Goal: Task Accomplishment & Management: Use online tool/utility

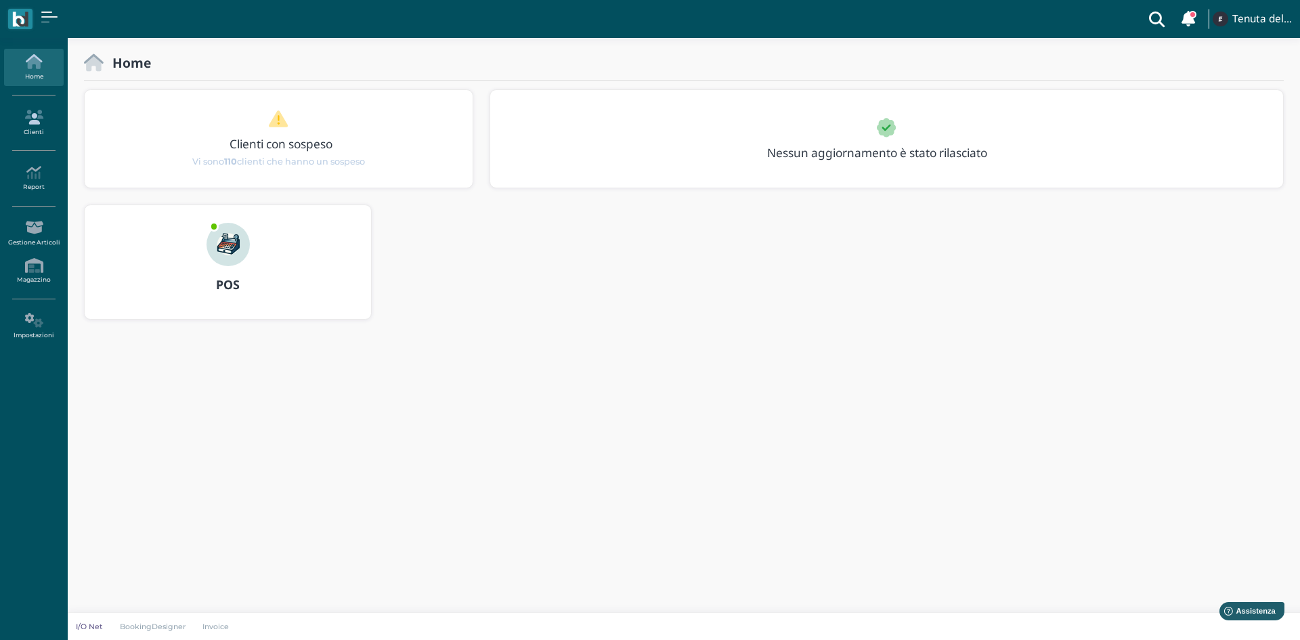
click at [26, 136] on link "Clienti" at bounding box center [33, 122] width 59 height 37
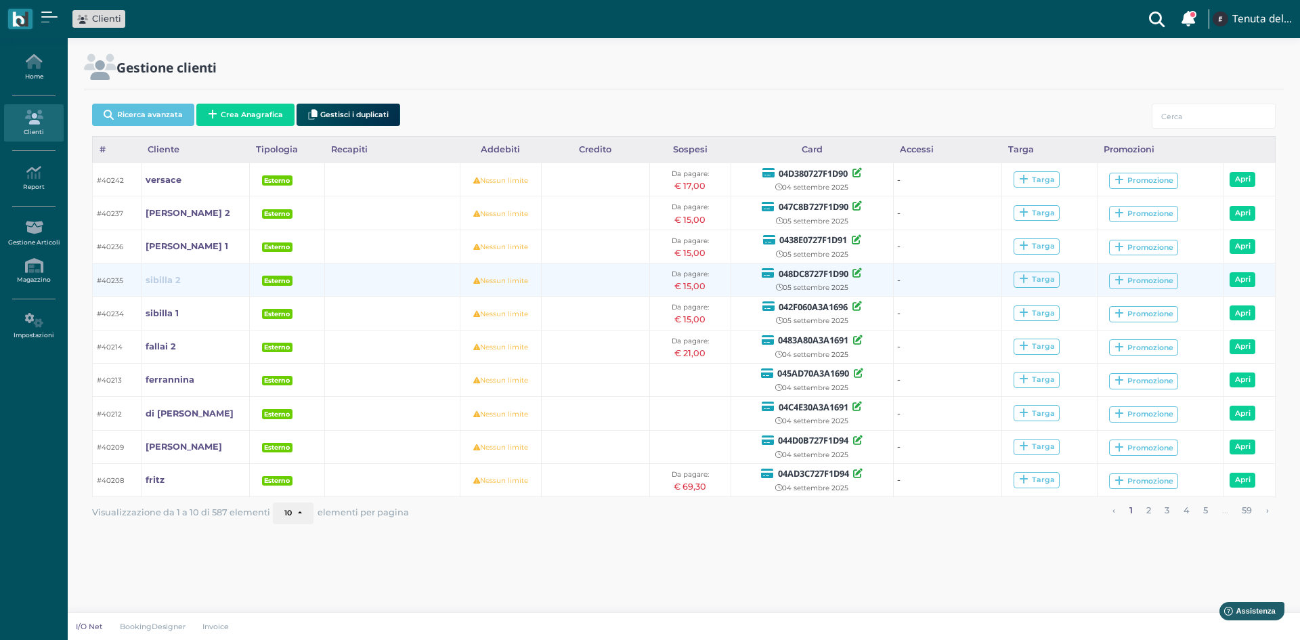
click at [164, 277] on b "sibilla 2" at bounding box center [163, 280] width 35 height 10
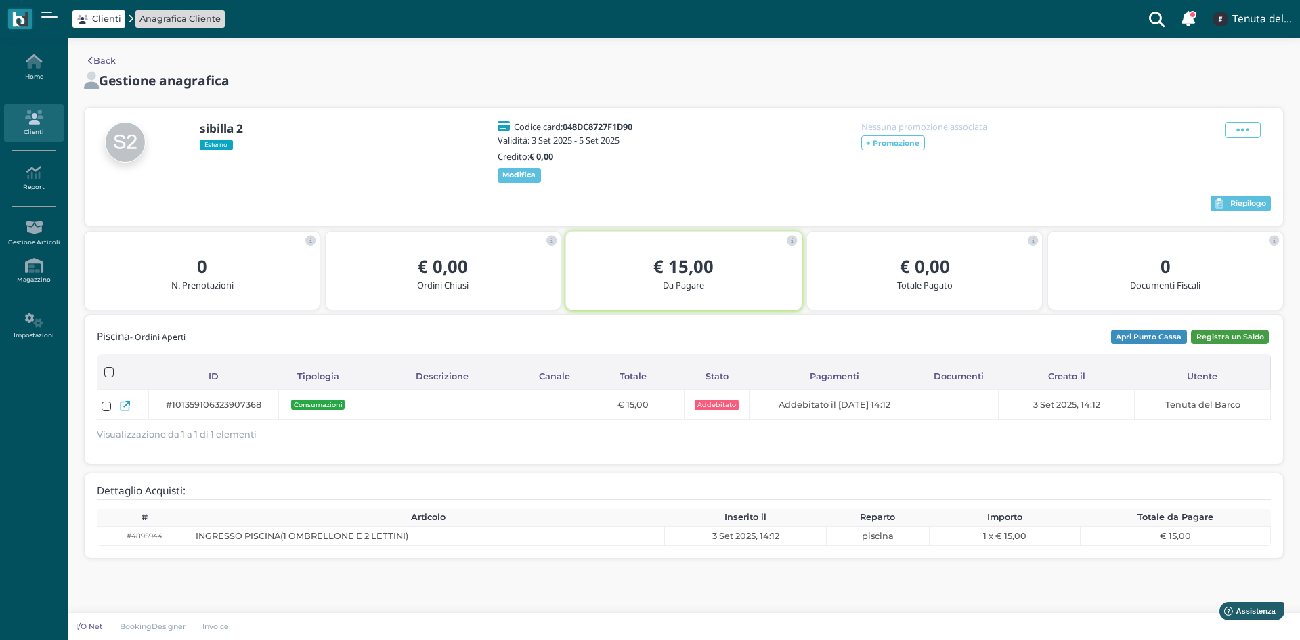
click at [1242, 341] on button "Registra un Saldo" at bounding box center [1230, 337] width 78 height 15
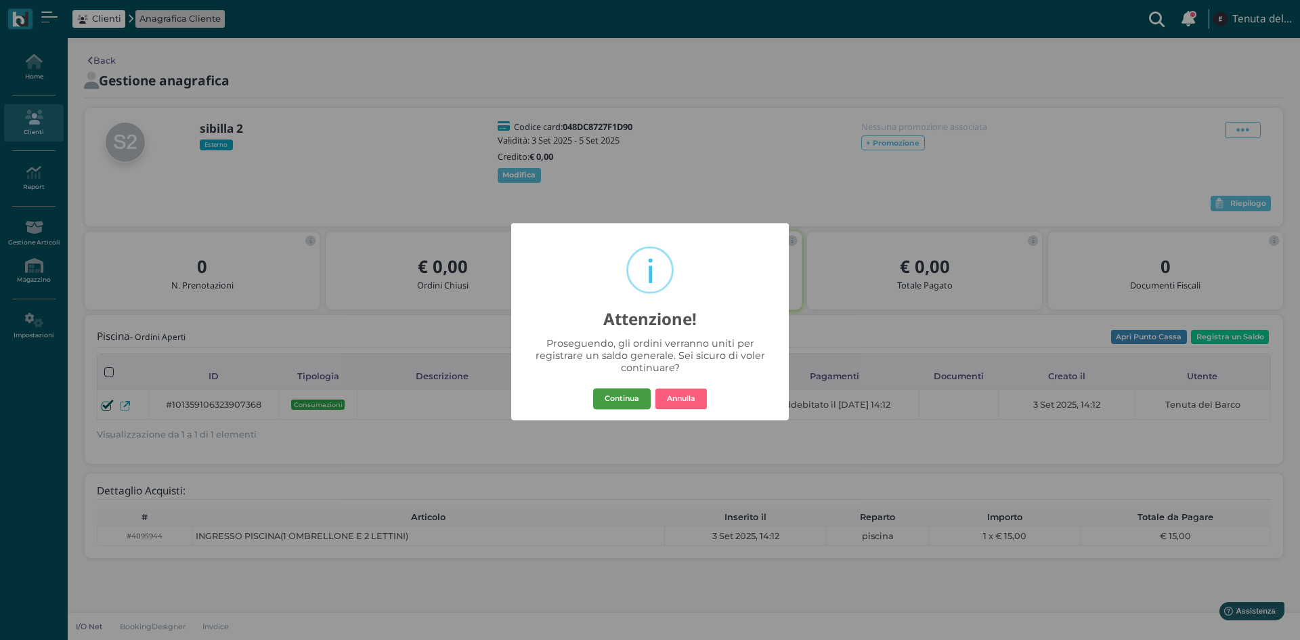
click at [613, 403] on button "Continua" at bounding box center [622, 399] width 58 height 22
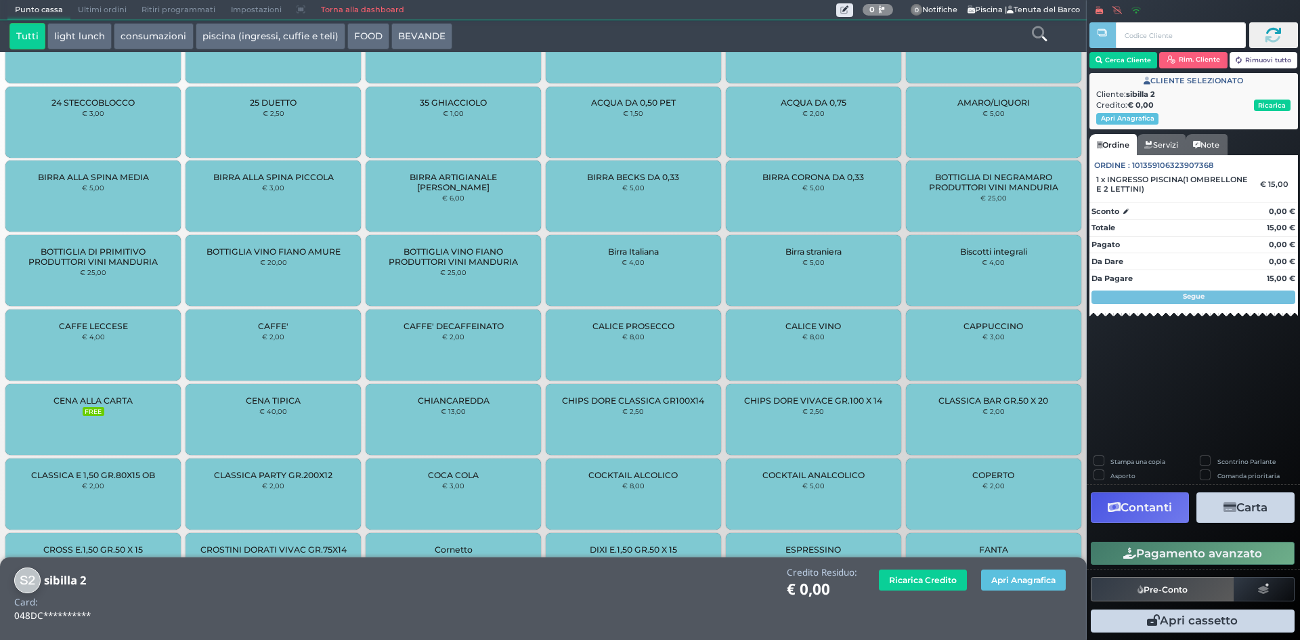
scroll to position [483, 0]
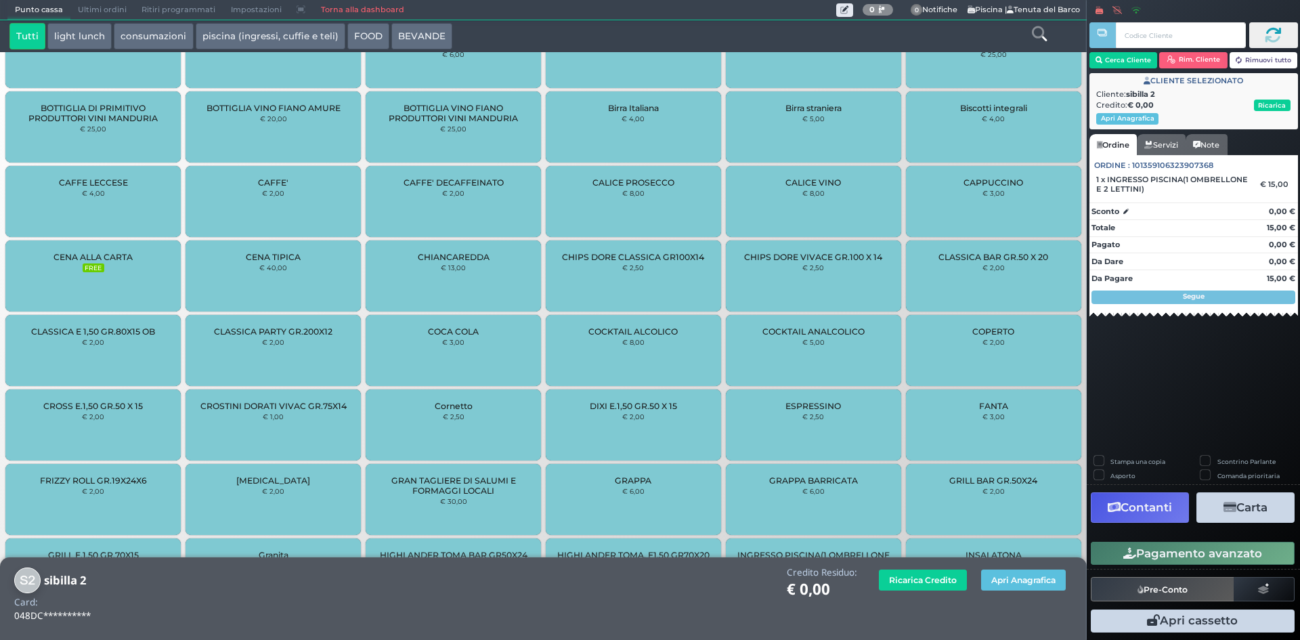
click at [1237, 506] on button "Carta" at bounding box center [1245, 507] width 98 height 30
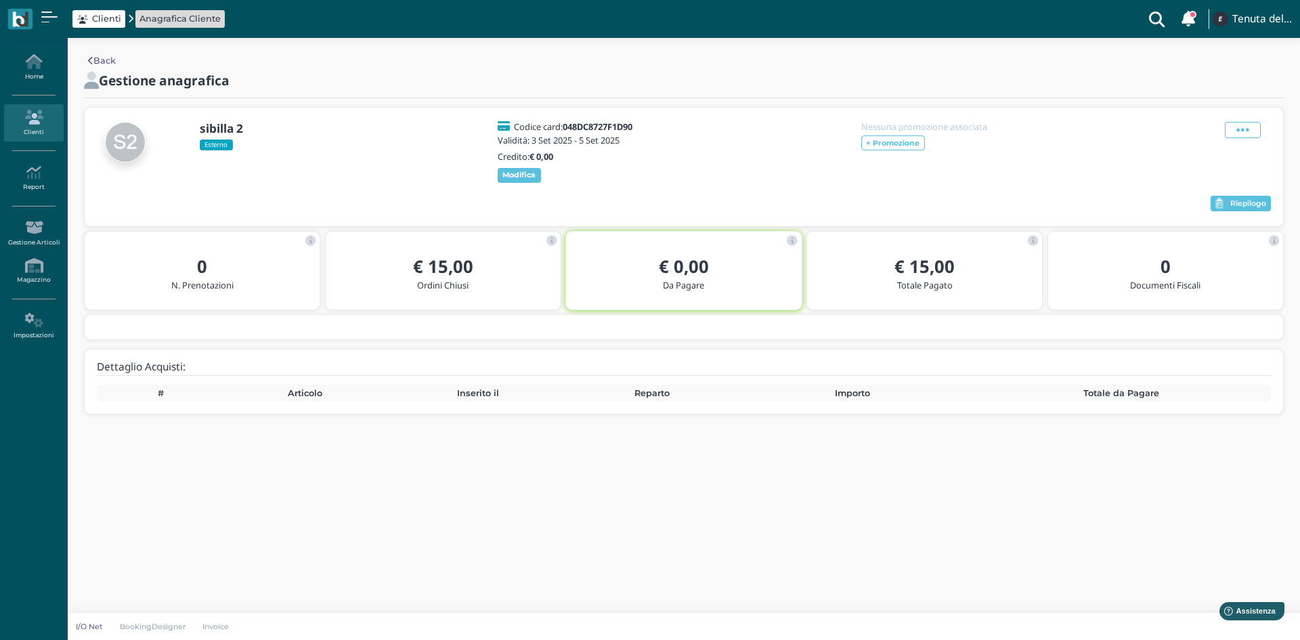
click at [99, 58] on link "Back" at bounding box center [102, 60] width 28 height 13
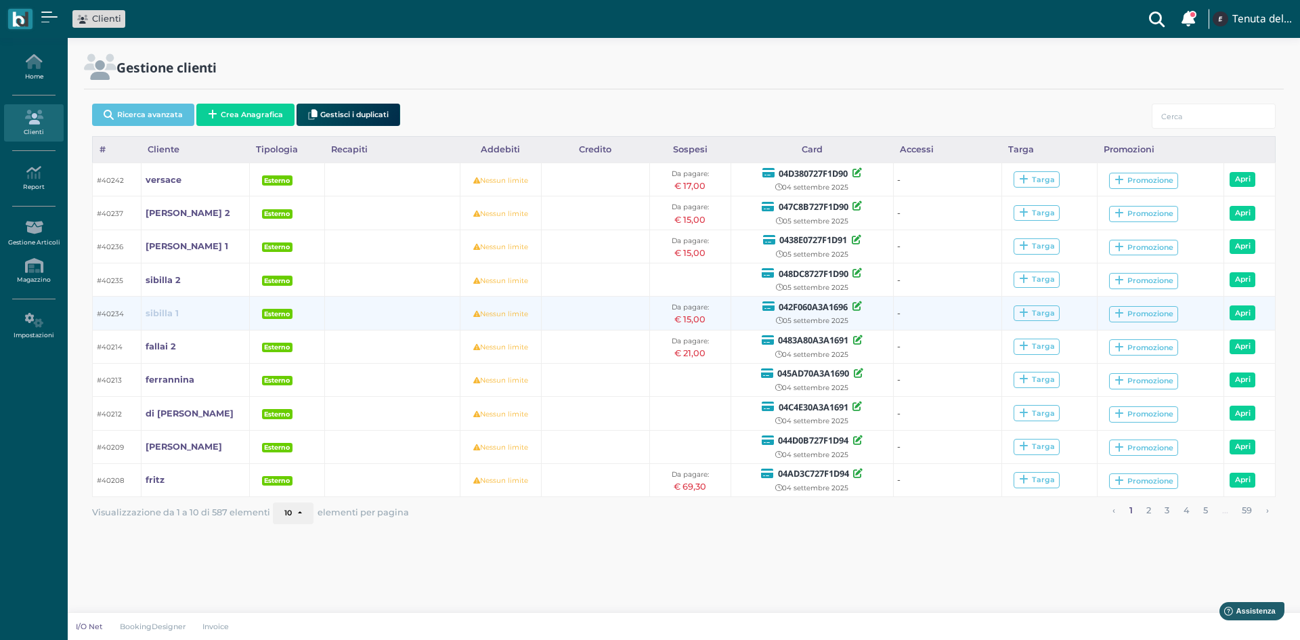
click at [173, 313] on b "sibilla 1" at bounding box center [162, 313] width 33 height 10
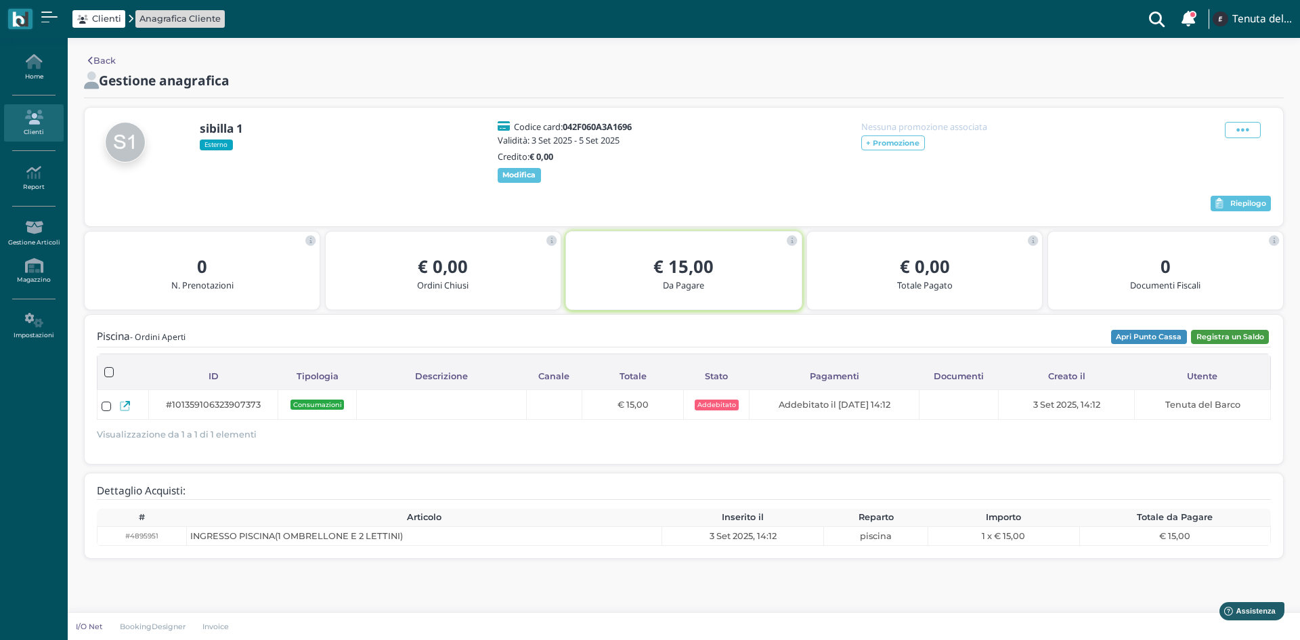
click at [1249, 340] on button "Registra un Saldo" at bounding box center [1230, 337] width 78 height 15
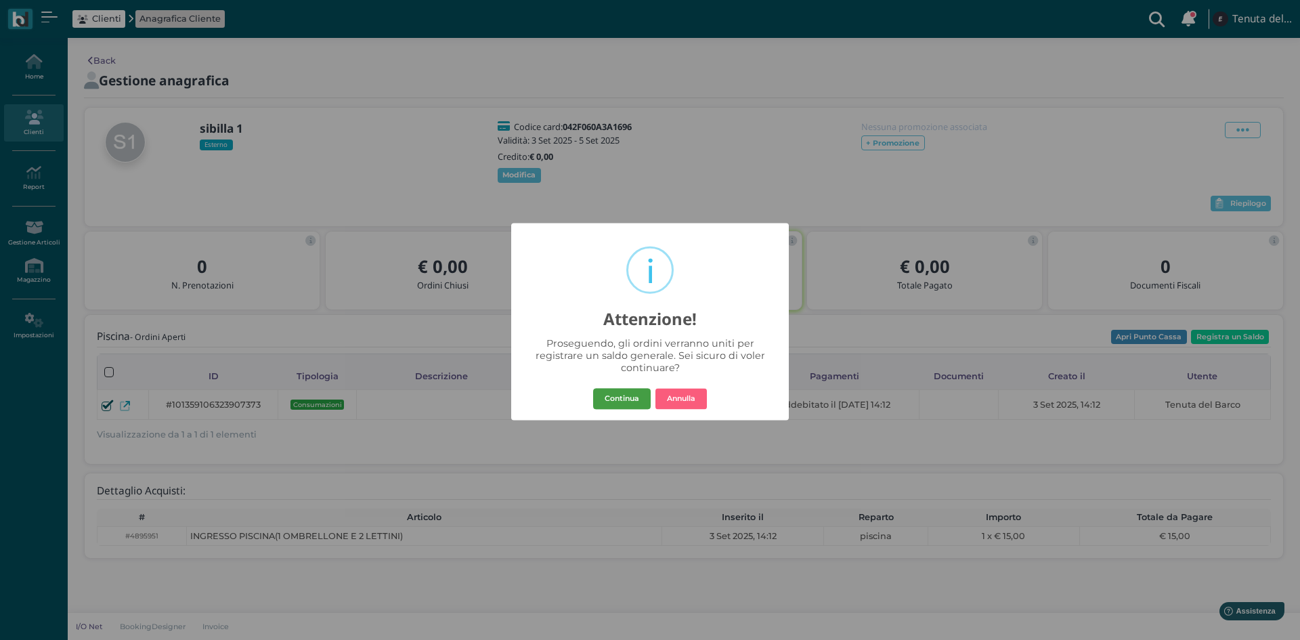
click at [604, 400] on button "Continua" at bounding box center [622, 399] width 58 height 22
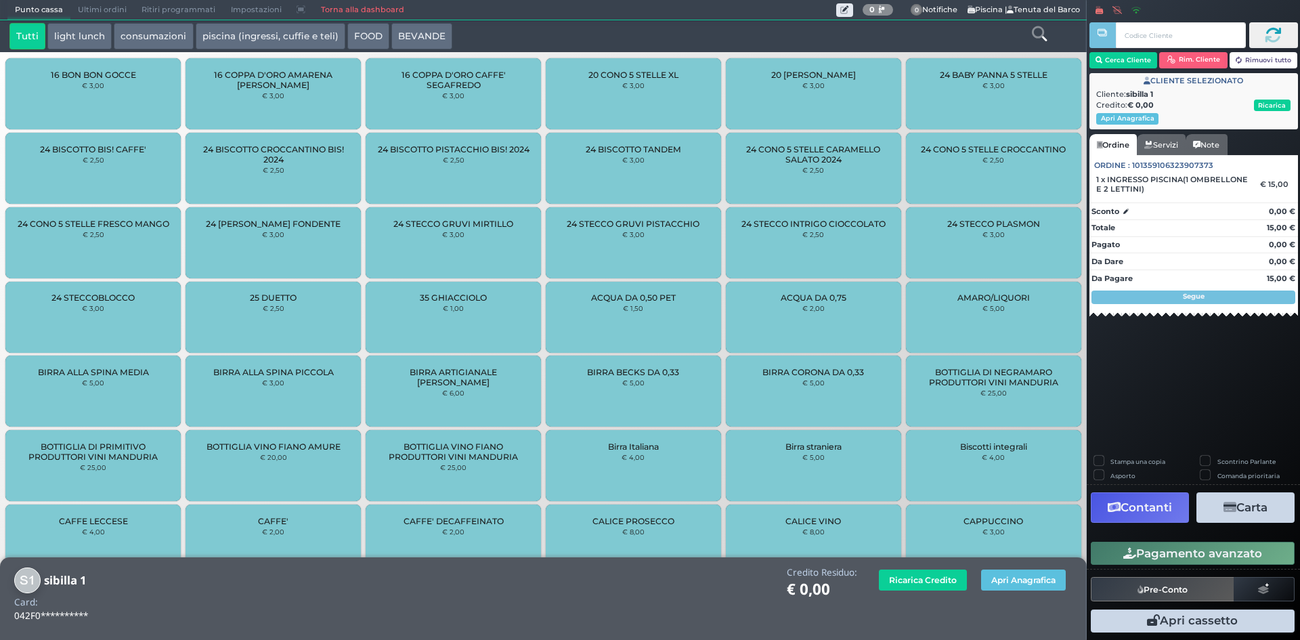
click at [1248, 506] on button "Carta" at bounding box center [1245, 507] width 98 height 30
